Goal: Navigation & Orientation: Find specific page/section

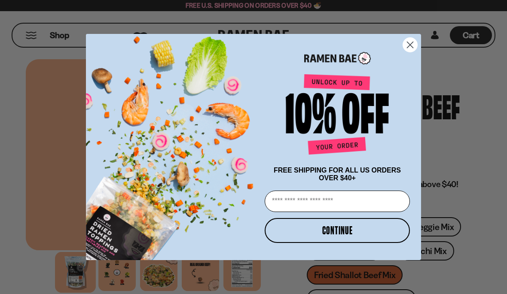
click at [411, 42] on circle "Close dialog" at bounding box center [410, 45] width 14 height 14
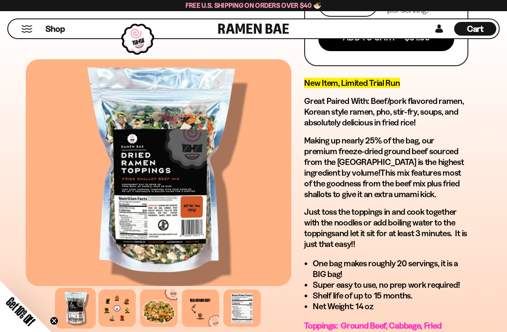
scroll to position [592, 0]
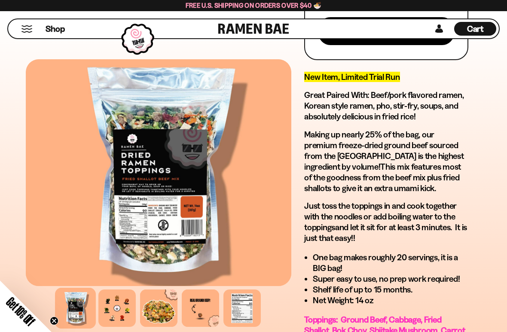
click at [24, 27] on button "Mobile Menu Trigger" at bounding box center [27, 28] width 12 height 7
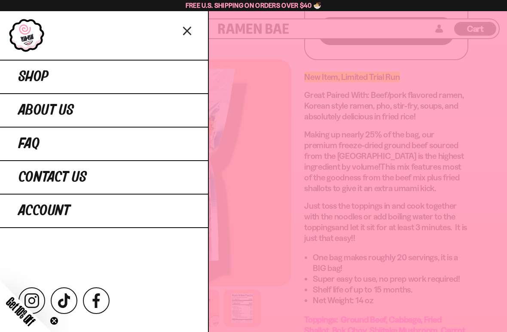
click at [164, 79] on link "Shop" at bounding box center [104, 76] width 208 height 33
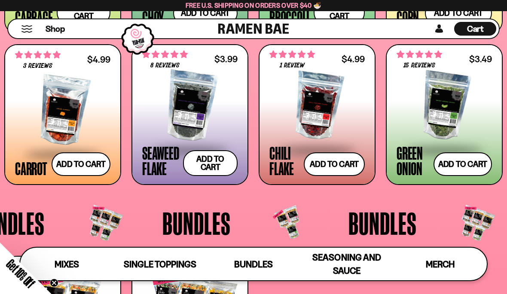
scroll to position [1263, 0]
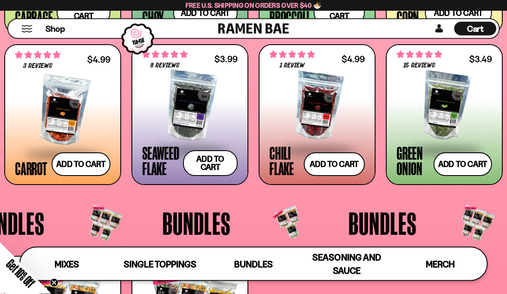
click at [446, 259] on span "Merch" at bounding box center [440, 264] width 29 height 11
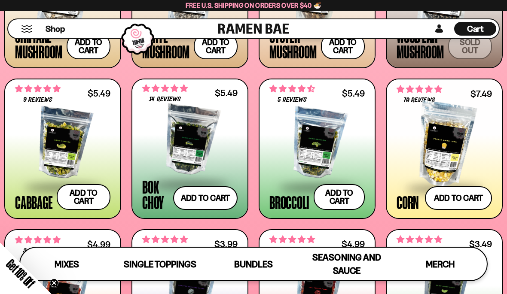
scroll to position [1078, 0]
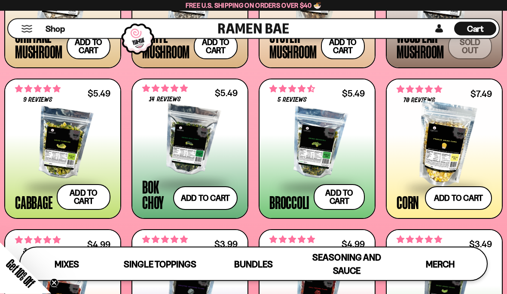
click at [333, 154] on div at bounding box center [316, 144] width 95 height 86
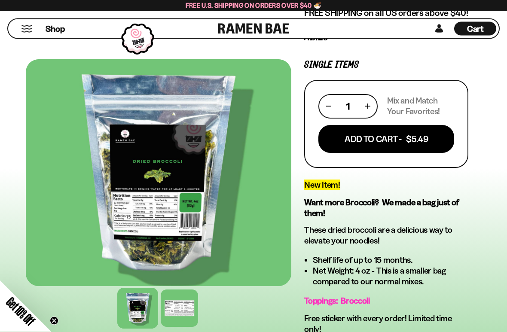
scroll to position [140, 0]
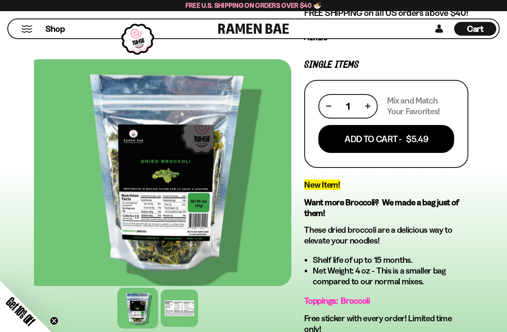
click at [189, 214] on div at bounding box center [166, 172] width 265 height 227
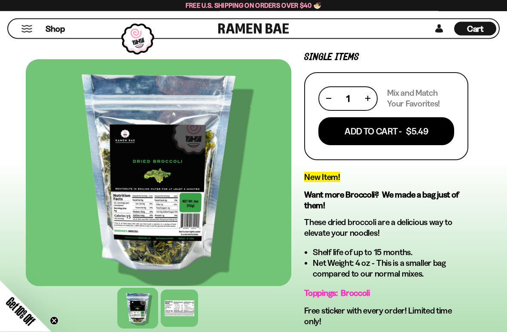
scroll to position [148, 0]
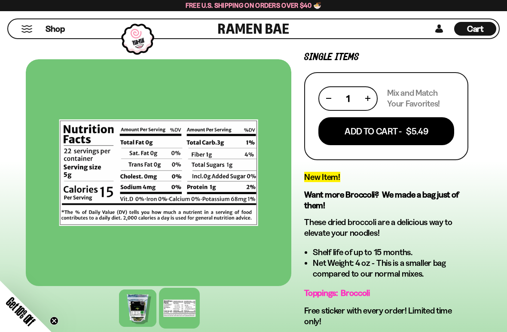
click at [26, 25] on button "Mobile Menu Trigger" at bounding box center [27, 28] width 12 height 7
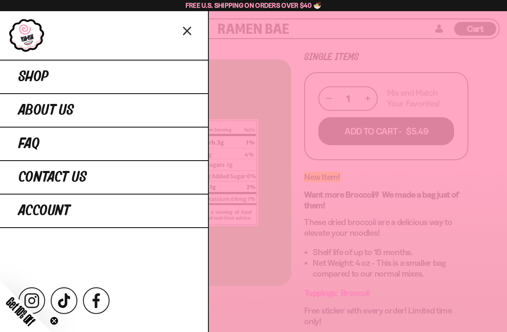
click at [247, 83] on div at bounding box center [253, 166] width 507 height 332
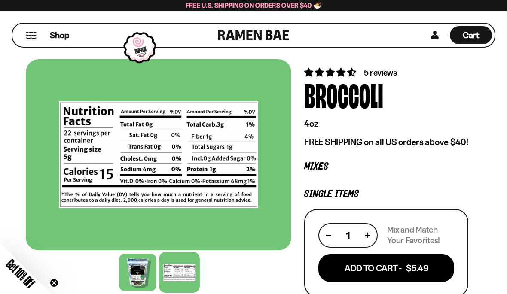
scroll to position [0, 0]
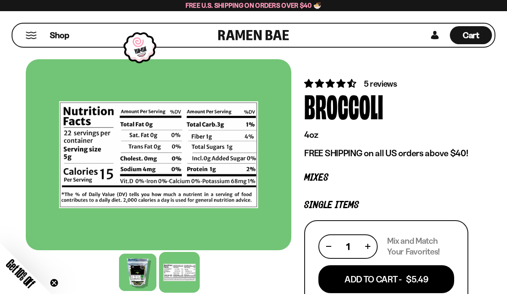
click at [36, 32] on button "Mobile Menu Trigger" at bounding box center [31, 35] width 12 height 7
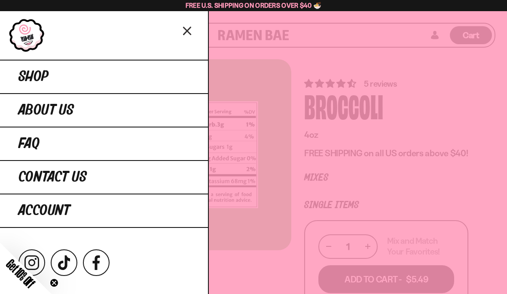
click at [99, 77] on link "Shop" at bounding box center [104, 76] width 208 height 33
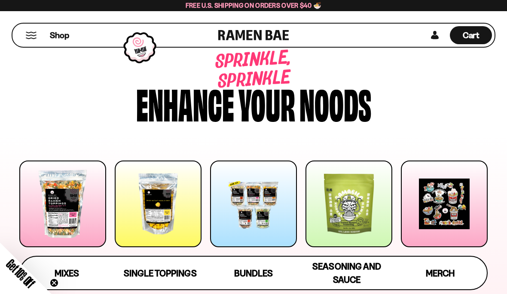
click at [58, 187] on div at bounding box center [62, 204] width 87 height 87
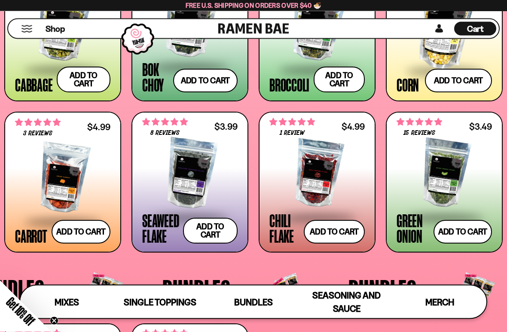
scroll to position [1196, 0]
